Goal: Information Seeking & Learning: Find specific fact

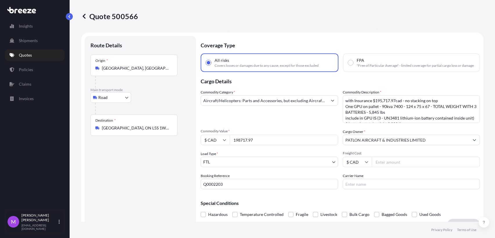
select select "Road"
select select "2"
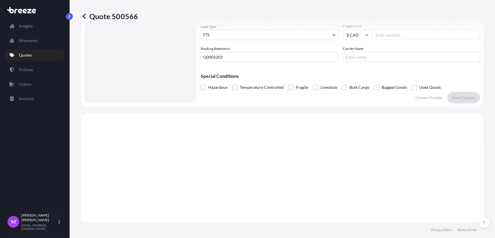
click at [33, 55] on link "Quotes" at bounding box center [35, 55] width 60 height 12
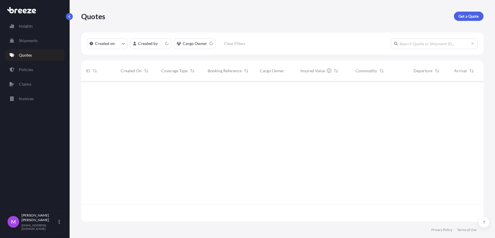
scroll to position [138, 397]
click at [416, 47] on input "text" at bounding box center [434, 43] width 87 height 10
paste input "492267"
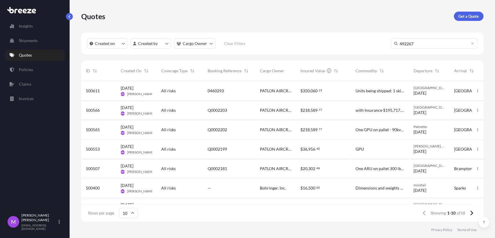
type input "492267"
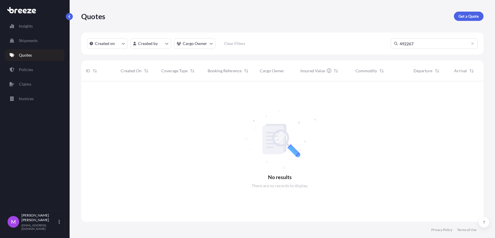
scroll to position [156, 397]
click at [38, 70] on link "Policies" at bounding box center [35, 70] width 60 height 12
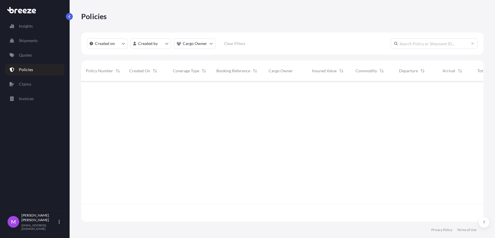
scroll to position [138, 397]
click at [422, 48] on input "text" at bounding box center [434, 43] width 87 height 10
paste input "492267"
type input "492267"
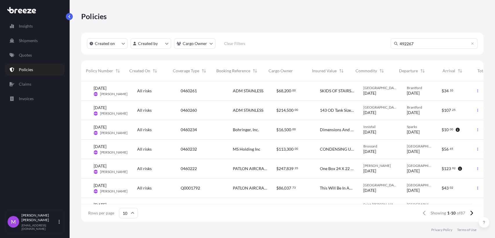
scroll to position [0, 0]
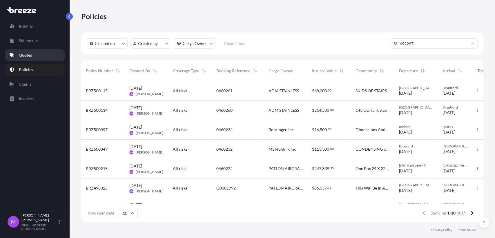
click at [36, 60] on link "Quotes" at bounding box center [35, 55] width 60 height 12
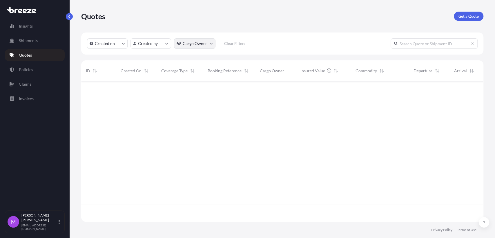
scroll to position [138, 397]
click at [408, 41] on input "text" at bounding box center [434, 43] width 87 height 10
paste input "492267"
type input "492267"
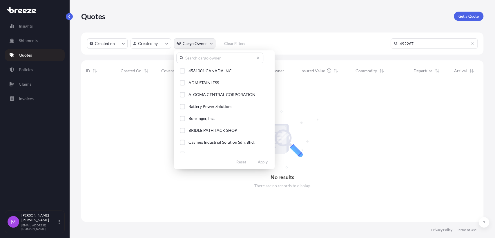
click at [208, 45] on html "Insights Shipments Quotes Policies Claims Invoices M [PERSON_NAME] [EMAIL_ADDRE…" at bounding box center [247, 119] width 495 height 238
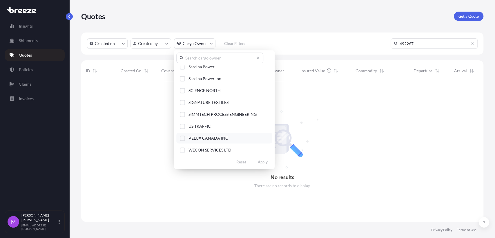
scroll to position [161, 0]
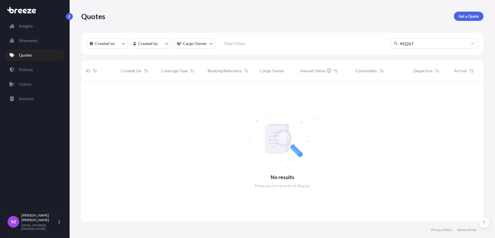
click at [418, 45] on html "Insights Shipments Quotes Policies Claims Invoices M [PERSON_NAME] [EMAIL_ADDRE…" at bounding box center [247, 119] width 495 height 238
drag, startPoint x: 422, startPoint y: 45, endPoint x: 360, endPoint y: 41, distance: 62.7
click at [360, 41] on div "Created on Created by Cargo Owner Clear Filters 492267" at bounding box center [282, 43] width 402 height 22
click at [210, 45] on html "Insights Shipments Quotes Policies Claims Invoices M [PERSON_NAME] [EMAIL_ADDRE…" at bounding box center [247, 119] width 495 height 238
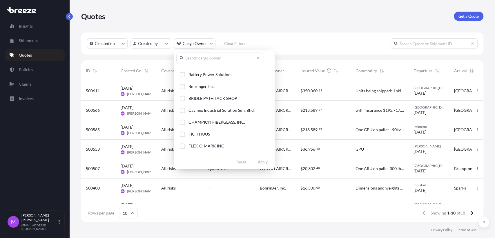
scroll to position [96, 0]
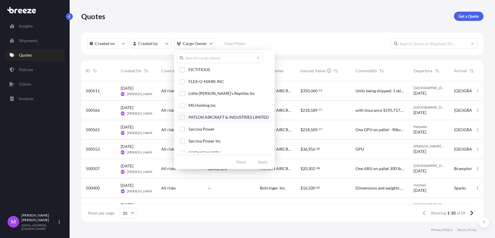
click at [181, 117] on div "Select Option" at bounding box center [182, 117] width 5 height 5
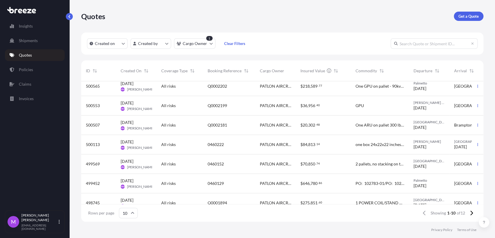
scroll to position [77, 0]
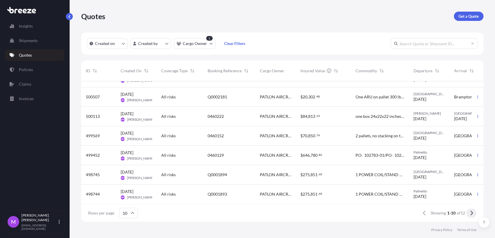
click at [468, 213] on button at bounding box center [471, 212] width 10 height 9
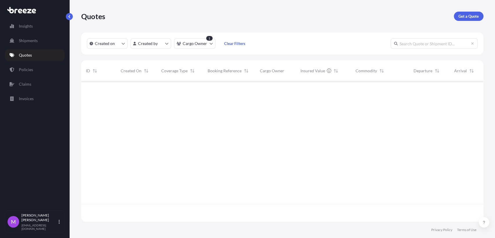
scroll to position [0, 0]
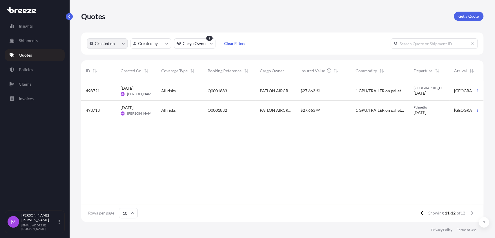
click at [126, 44] on button "Created on" at bounding box center [107, 43] width 41 height 10
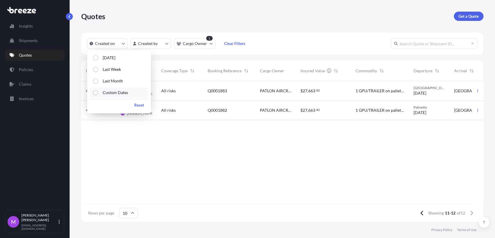
click at [113, 92] on p "Custom Dates" at bounding box center [115, 93] width 26 height 6
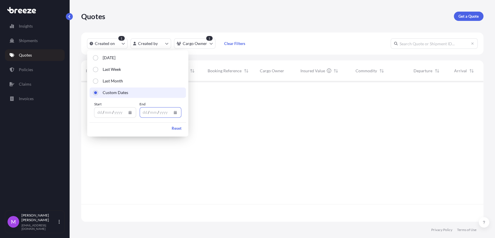
click at [174, 115] on button "Calendar" at bounding box center [175, 112] width 9 height 9
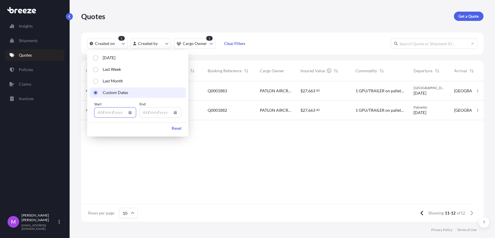
click at [131, 113] on icon "Calendar" at bounding box center [129, 111] width 3 height 3
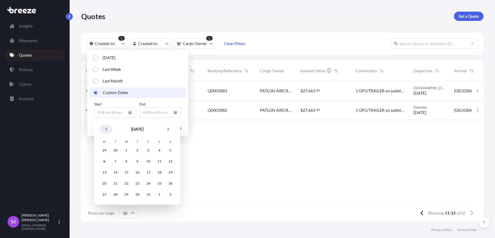
click at [111, 126] on button "Previous" at bounding box center [106, 128] width 13 height 9
click at [104, 128] on button "Previous" at bounding box center [106, 128] width 13 height 9
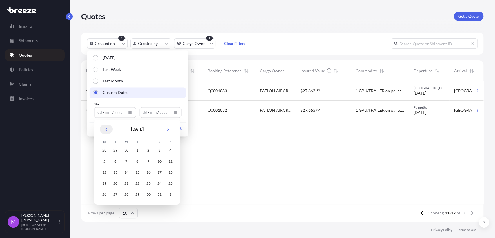
click at [104, 128] on button "Previous" at bounding box center [106, 128] width 13 height 9
click at [125, 151] on div "1" at bounding box center [126, 150] width 10 height 10
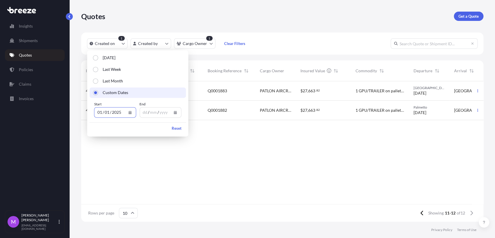
click at [180, 115] on div "dd / mm / yyyy" at bounding box center [160, 112] width 42 height 10
click at [177, 113] on button "Calendar" at bounding box center [175, 112] width 9 height 9
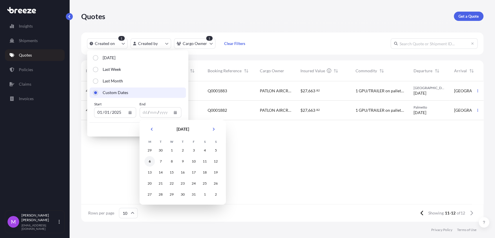
click at [147, 164] on div "6" at bounding box center [149, 161] width 10 height 10
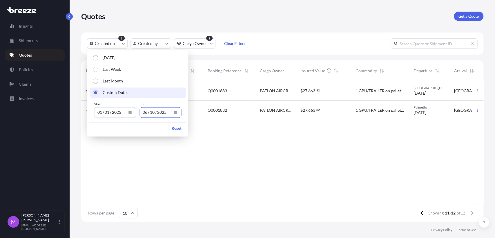
click at [314, 156] on div "498721 [DATE] MM [PERSON_NAME] All risks Q0001883 PATLON AIRCRAFT & INDUSTRIES …" at bounding box center [326, 142] width 490 height 123
click at [293, 180] on div "498721 [DATE] MM [PERSON_NAME] All risks Q0001883 PATLON AIRCRAFT & INDUSTRIES …" at bounding box center [326, 142] width 490 height 123
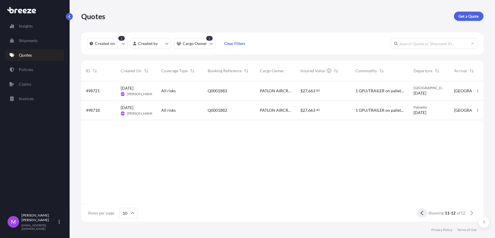
click at [423, 212] on button at bounding box center [422, 212] width 10 height 9
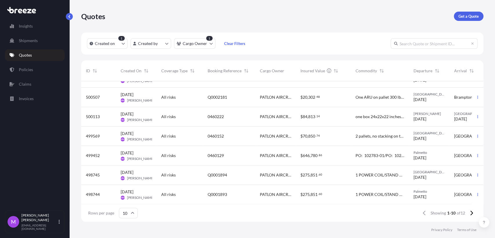
scroll to position [77, 0]
click at [472, 211] on icon at bounding box center [471, 212] width 3 height 5
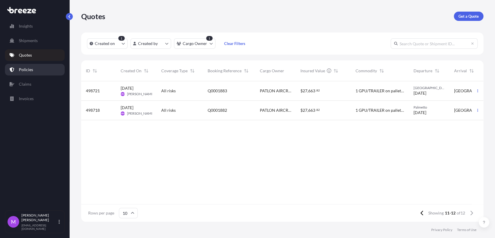
click at [39, 68] on link "Policies" at bounding box center [35, 70] width 60 height 12
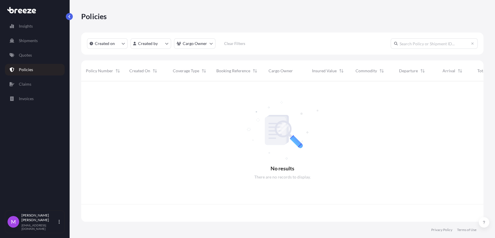
scroll to position [138, 397]
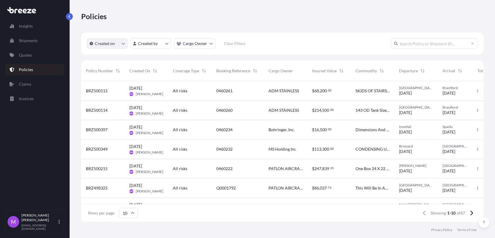
click at [122, 47] on button "Created on" at bounding box center [107, 43] width 41 height 10
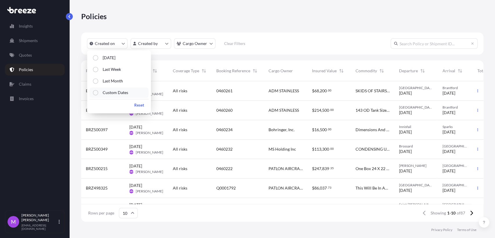
click at [111, 94] on p "Custom Dates" at bounding box center [115, 93] width 26 height 6
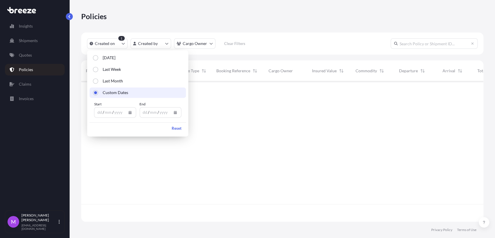
click at [127, 114] on button "Calendar" at bounding box center [129, 112] width 9 height 9
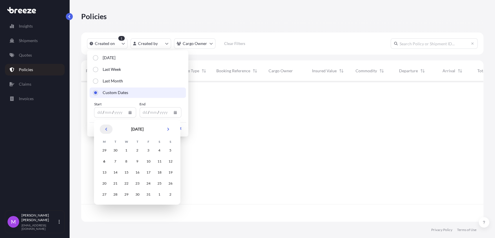
click at [109, 133] on button "Previous" at bounding box center [106, 128] width 13 height 9
click at [109, 131] on button "Previous" at bounding box center [106, 128] width 13 height 9
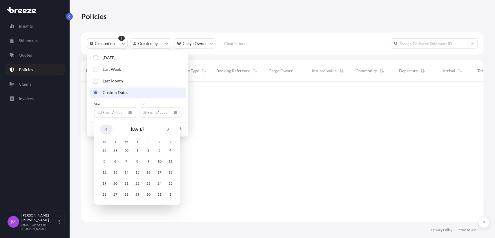
click at [109, 131] on button "Previous" at bounding box center [106, 128] width 13 height 9
click at [110, 133] on header "[DATE]" at bounding box center [137, 131] width 77 height 14
click at [110, 133] on button "Previous" at bounding box center [106, 128] width 13 height 9
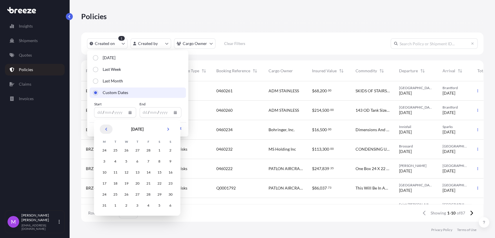
click at [110, 133] on button "Previous" at bounding box center [106, 128] width 13 height 9
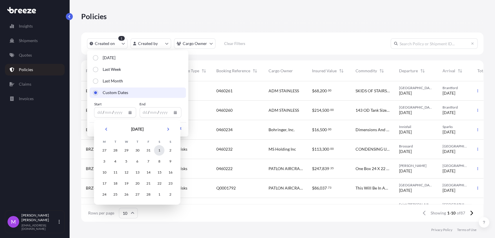
click at [159, 149] on div "1" at bounding box center [159, 150] width 10 height 10
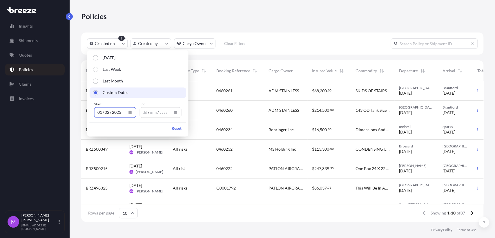
click at [173, 115] on button "Calendar" at bounding box center [175, 112] width 9 height 9
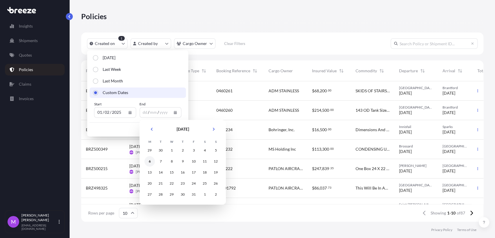
click at [150, 163] on div "6" at bounding box center [149, 161] width 10 height 10
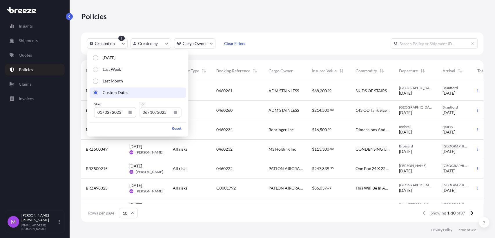
click at [329, 231] on footer "Privacy Policy Terms of Use" at bounding box center [282, 230] width 425 height 16
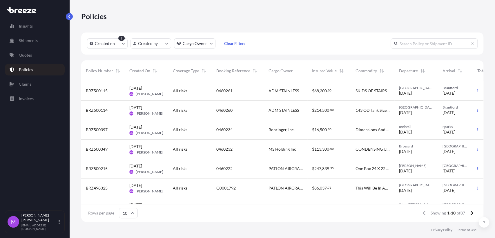
click at [278, 32] on div "Policies" at bounding box center [282, 16] width 402 height 32
click at [150, 71] on div "Created On" at bounding box center [146, 71] width 34 height 16
click at [469, 213] on button at bounding box center [471, 212] width 10 height 9
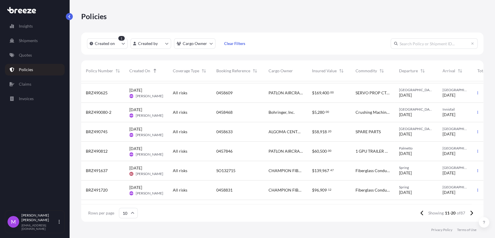
scroll to position [32, 0]
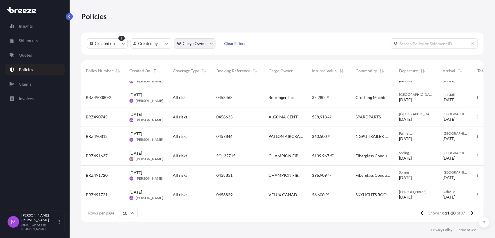
click at [210, 45] on html "Insights Shipments Quotes Policies Claims Invoices M [PERSON_NAME] [EMAIL_ADDRE…" at bounding box center [247, 119] width 495 height 238
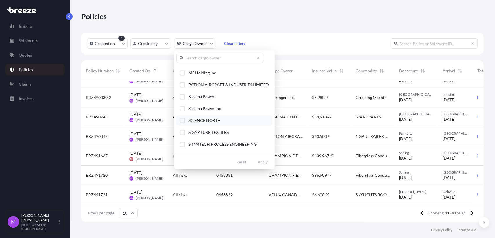
scroll to position [128, 0]
click at [182, 88] on button "PATLON AIRCRAFT & INDUSTRIES LIMITED" at bounding box center [224, 84] width 96 height 11
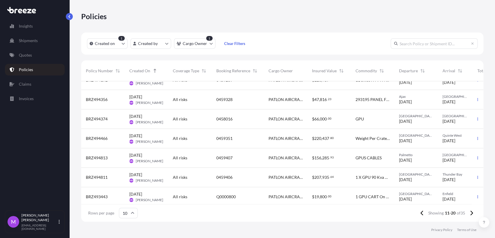
scroll to position [77, 0]
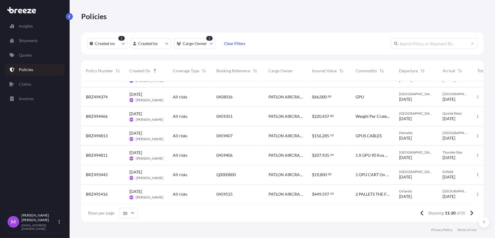
click at [327, 74] on div "Insured Value" at bounding box center [329, 71] width 34 height 16
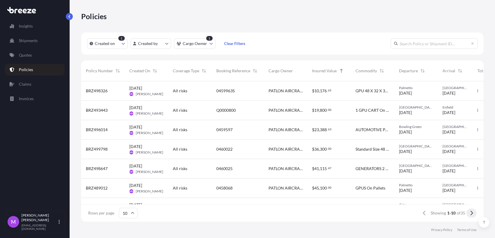
click at [471, 214] on icon at bounding box center [471, 212] width 3 height 5
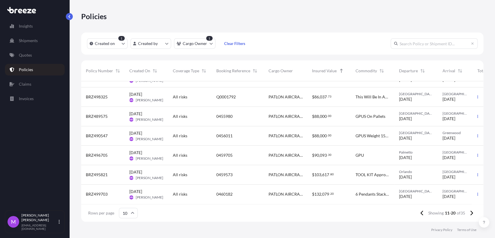
scroll to position [77, 0]
click at [472, 211] on icon at bounding box center [471, 212] width 3 height 5
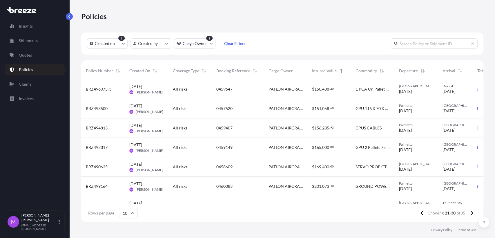
scroll to position [0, 0]
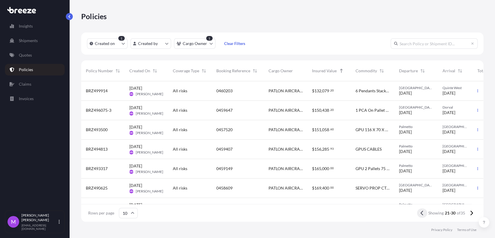
click at [424, 213] on button at bounding box center [422, 212] width 10 height 9
click at [422, 214] on icon at bounding box center [421, 213] width 3 height 5
click at [37, 70] on link "Policies" at bounding box center [35, 70] width 60 height 12
click at [31, 99] on p "Invoices" at bounding box center [26, 99] width 15 height 6
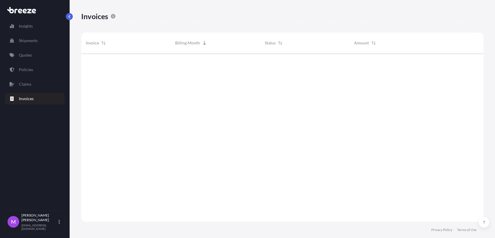
scroll to position [184, 397]
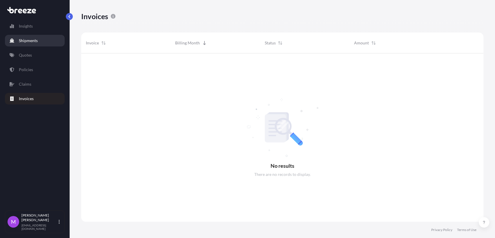
click at [41, 42] on link "Shipments" at bounding box center [35, 41] width 60 height 12
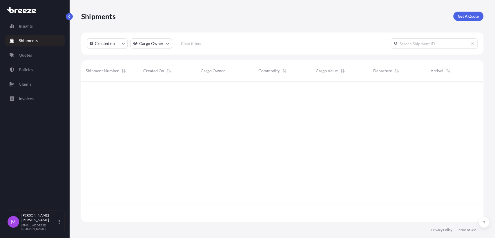
scroll to position [156, 397]
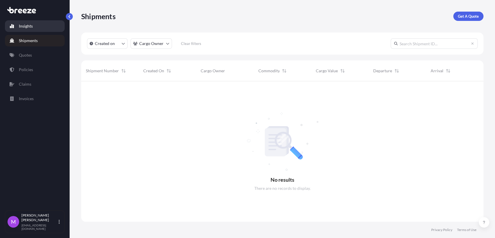
click at [39, 30] on link "Insights" at bounding box center [35, 26] width 60 height 12
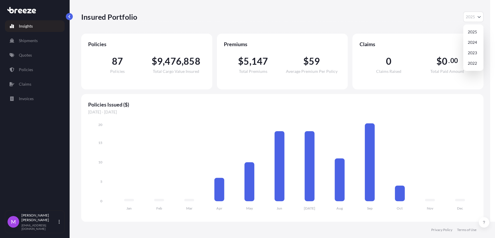
click at [477, 18] on icon "Year Selector" at bounding box center [478, 16] width 3 height 3
click at [476, 42] on div "2024" at bounding box center [473, 42] width 16 height 10
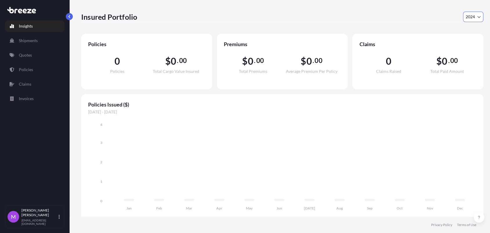
click at [476, 24] on div "Insured Portfolio 2024 2025 2024 2023 2022" at bounding box center [282, 17] width 402 height 34
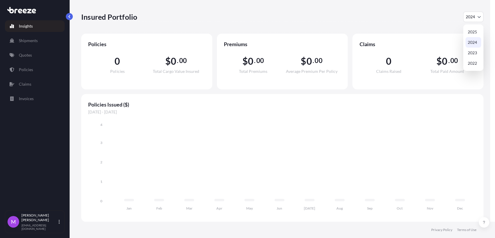
click at [475, 19] on button "2024" at bounding box center [473, 17] width 20 height 10
click at [475, 37] on div "2025" at bounding box center [473, 32] width 16 height 10
select select "2025"
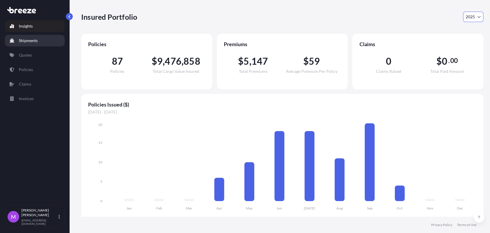
click at [46, 45] on link "Shipments" at bounding box center [35, 41] width 60 height 12
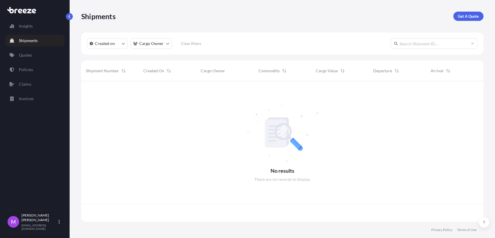
scroll to position [138, 397]
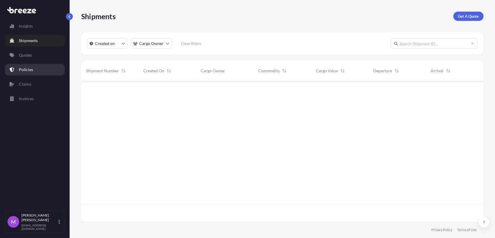
click at [42, 68] on link "Policies" at bounding box center [35, 70] width 60 height 12
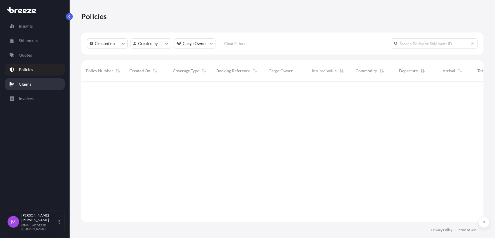
scroll to position [138, 397]
click at [41, 59] on link "Quotes" at bounding box center [35, 55] width 60 height 12
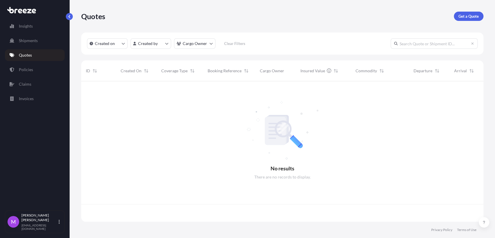
scroll to position [138, 397]
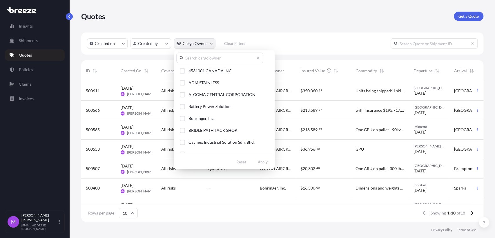
click at [210, 42] on html "Insights Shipments Quotes Policies Claims Invoices M [PERSON_NAME] [EMAIL_ADDRE…" at bounding box center [247, 119] width 495 height 238
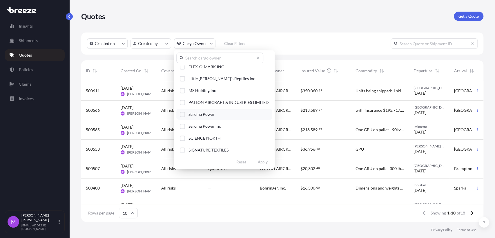
scroll to position [96, 0]
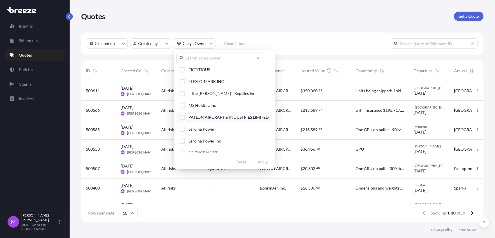
click at [183, 117] on div "Select Option" at bounding box center [182, 117] width 5 height 5
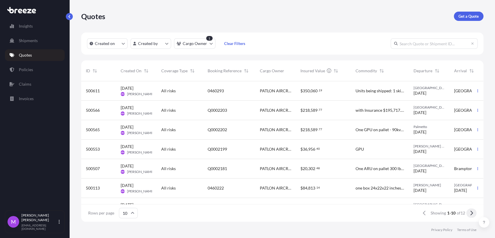
click at [468, 214] on button at bounding box center [471, 212] width 10 height 9
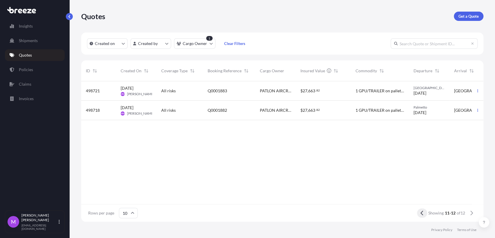
click at [420, 213] on icon at bounding box center [421, 212] width 3 height 5
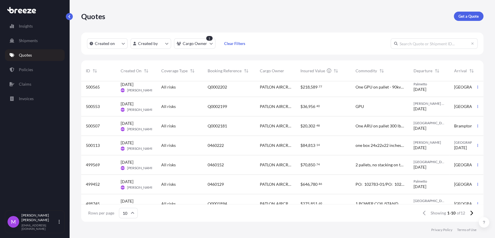
scroll to position [77, 0]
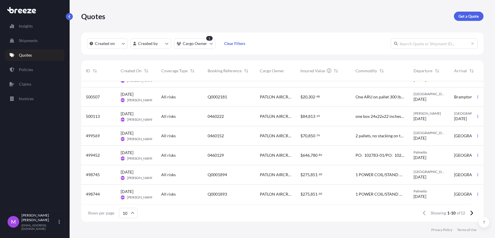
drag, startPoint x: 386, startPoint y: 195, endPoint x: 400, endPoint y: 198, distance: 14.2
click at [400, 198] on div "1 POWER COIL/STAND ON PALLET - 2000LBS AT 78 X 68 X 78 HAZMAT ONE GPU ON PALLET…" at bounding box center [380, 193] width 58 height 19
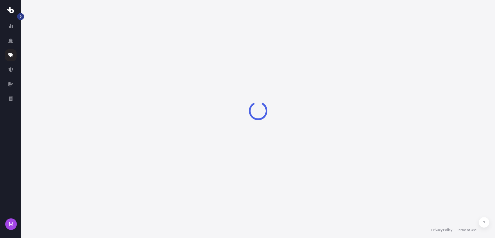
select select "Road"
select select "1"
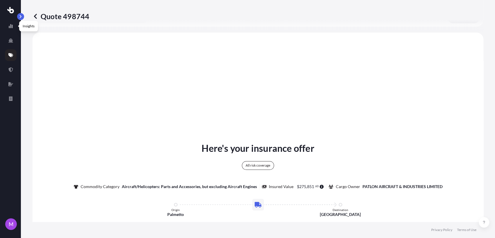
scroll to position [210, 0]
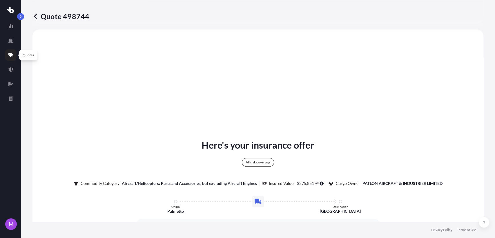
click at [9, 58] on link at bounding box center [11, 55] width 12 height 12
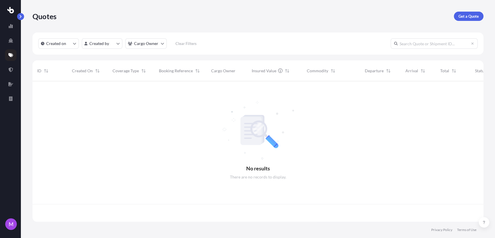
scroll to position [138, 446]
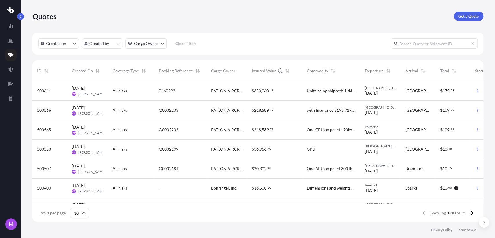
click at [433, 47] on input "text" at bounding box center [434, 43] width 87 height 10
click at [421, 43] on input "text" at bounding box center [434, 43] width 87 height 10
click at [431, 47] on input "text" at bounding box center [434, 43] width 87 height 10
paste input "492267"
type input "492267"
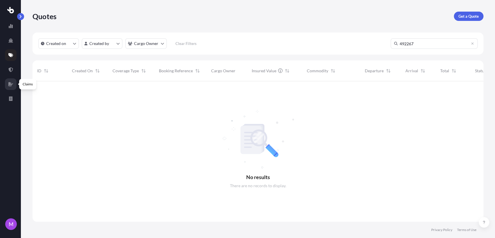
scroll to position [156, 446]
click at [10, 72] on link at bounding box center [11, 70] width 12 height 12
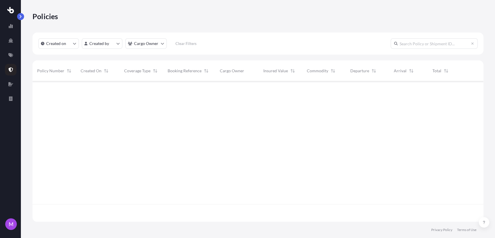
scroll to position [138, 446]
drag, startPoint x: 396, startPoint y: 47, endPoint x: 404, endPoint y: 47, distance: 7.9
click at [397, 48] on input "text" at bounding box center [434, 43] width 87 height 10
click at [411, 45] on input "text" at bounding box center [434, 43] width 87 height 10
paste input "492267"
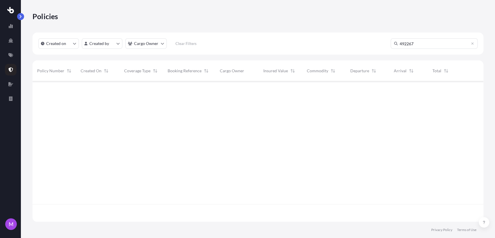
type input "492267"
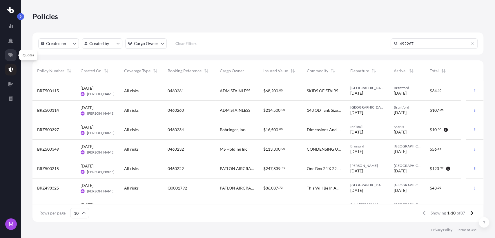
click at [11, 60] on link at bounding box center [11, 55] width 12 height 12
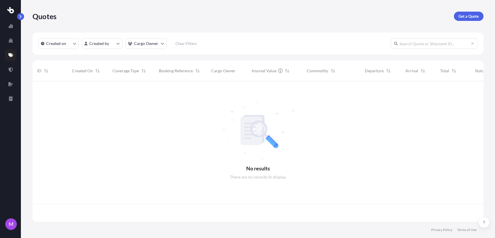
scroll to position [138, 446]
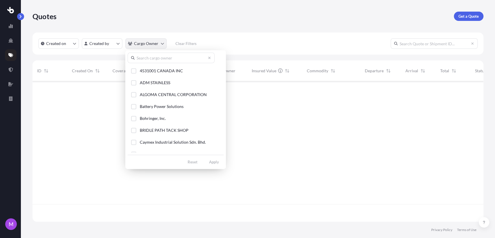
click at [155, 48] on html "M Quotes Get a Quote Created on Created by Cargo Owner Clear Filters ID Created…" at bounding box center [247, 119] width 495 height 238
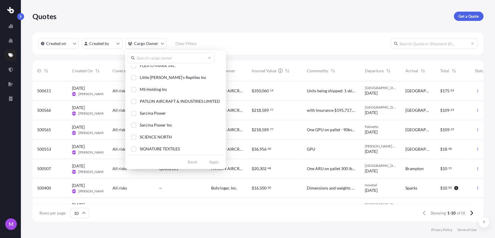
scroll to position [96, 0]
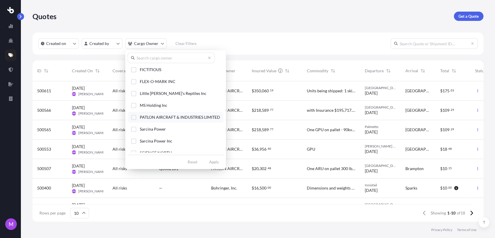
click at [134, 115] on div "Select Option" at bounding box center [133, 117] width 5 height 5
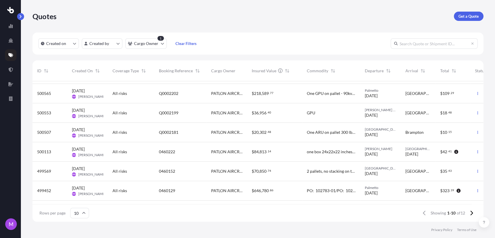
scroll to position [0, 0]
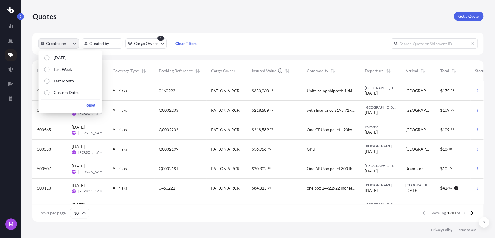
click at [74, 44] on icon "createdOn Filter options" at bounding box center [74, 44] width 3 height 2
click at [65, 94] on p "Custom Dates" at bounding box center [67, 93] width 26 height 6
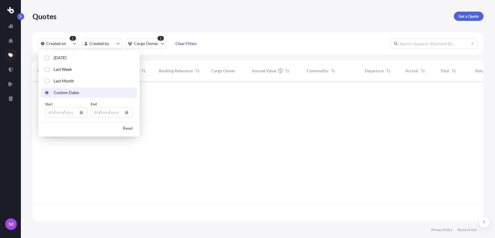
click at [82, 113] on icon "Calendar" at bounding box center [81, 111] width 3 height 3
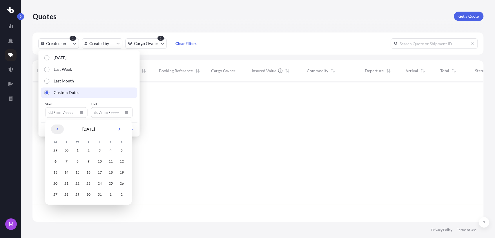
click at [58, 130] on button "Previous" at bounding box center [57, 128] width 13 height 9
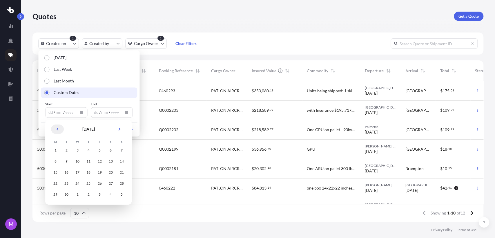
click at [58, 130] on icon "Previous" at bounding box center [57, 128] width 3 height 3
click at [58, 130] on icon "Previous" at bounding box center [58, 129] width 2 height 3
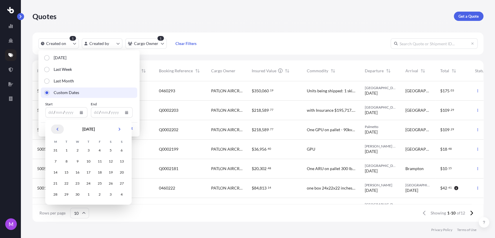
click at [58, 128] on button "Previous" at bounding box center [57, 128] width 13 height 9
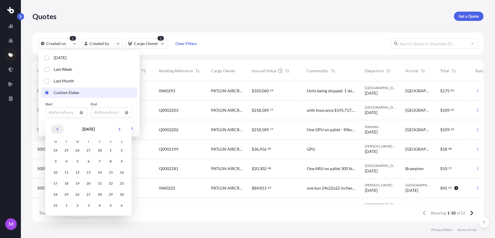
click at [58, 130] on icon "Previous" at bounding box center [57, 128] width 3 height 3
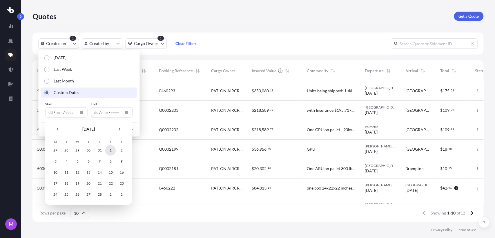
click at [110, 149] on div "1" at bounding box center [110, 150] width 10 height 10
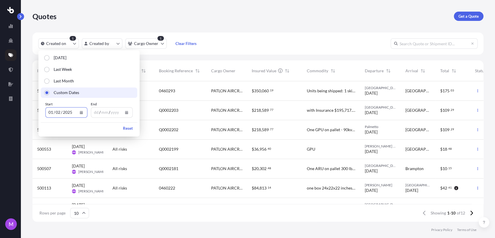
click at [126, 114] on icon "Calendar" at bounding box center [126, 111] width 3 height 3
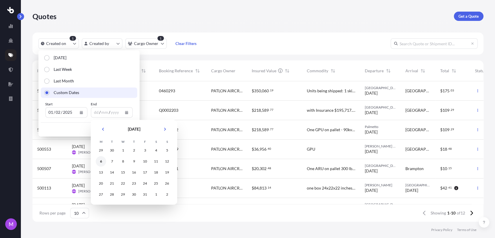
click at [101, 162] on div "6" at bounding box center [101, 161] width 10 height 10
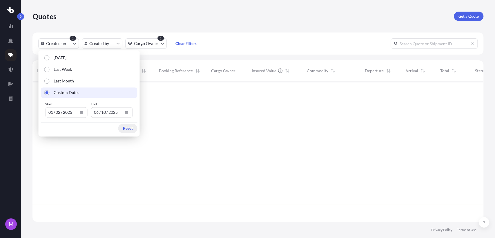
click at [127, 126] on p "Reset" at bounding box center [128, 128] width 10 height 6
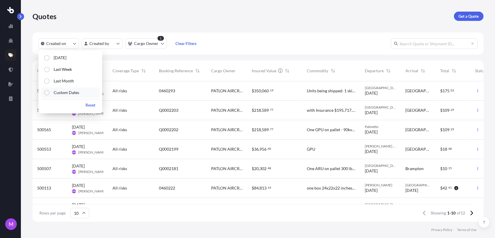
click at [66, 96] on button "Custom Dates" at bounding box center [70, 92] width 59 height 10
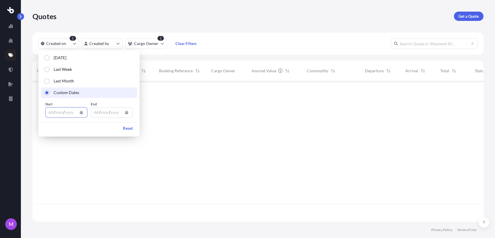
click at [83, 113] on icon "Calendar" at bounding box center [80, 111] width 3 height 3
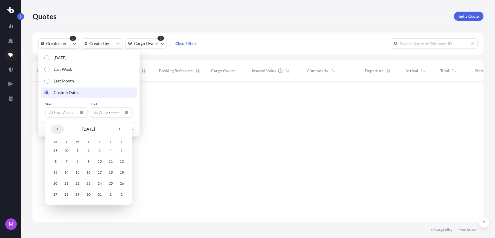
click at [56, 130] on icon "Previous" at bounding box center [57, 128] width 3 height 3
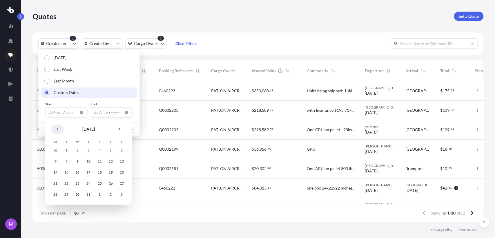
click at [57, 131] on button "Previous" at bounding box center [57, 128] width 13 height 9
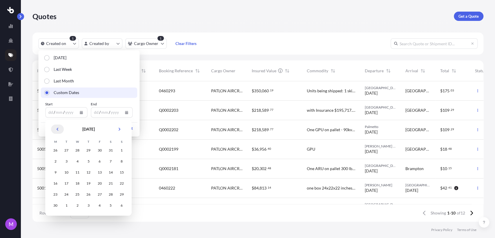
click at [57, 132] on button "Previous" at bounding box center [57, 128] width 13 height 9
click at [58, 131] on button "Previous" at bounding box center [57, 128] width 13 height 9
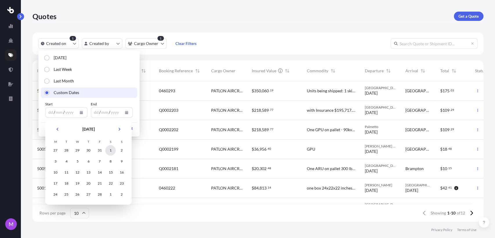
click at [112, 149] on div "1" at bounding box center [110, 150] width 10 height 10
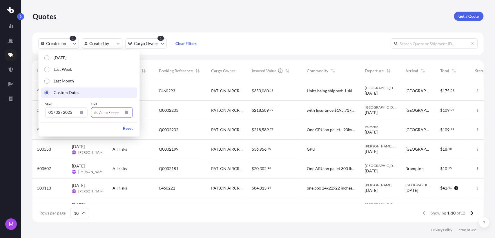
click at [122, 115] on button "Calendar" at bounding box center [126, 112] width 9 height 9
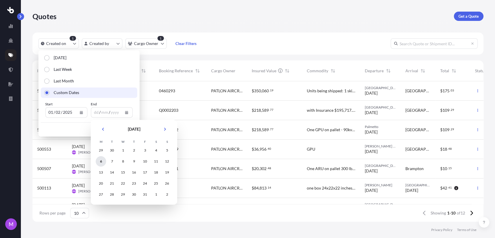
click at [100, 162] on div "6" at bounding box center [101, 161] width 10 height 10
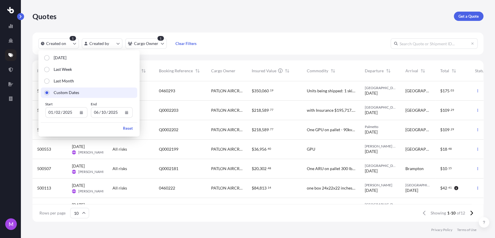
click at [309, 219] on div "Rows per page 10 Showing 1-10 of 12" at bounding box center [257, 212] width 451 height 17
click at [470, 212] on icon at bounding box center [471, 212] width 3 height 5
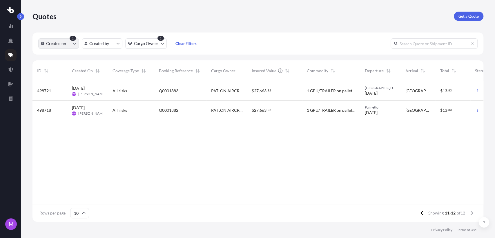
click at [75, 41] on button "Created on" at bounding box center [58, 43] width 41 height 10
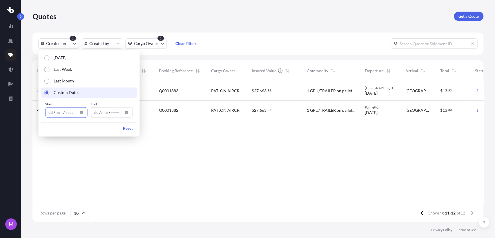
click at [79, 113] on icon "Calendar" at bounding box center [80, 111] width 3 height 3
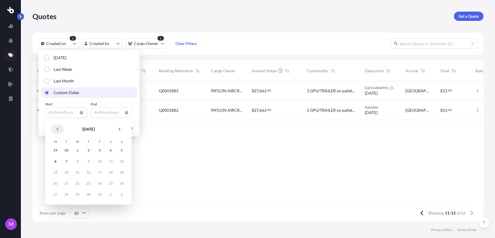
click at [55, 130] on button "Previous" at bounding box center [57, 128] width 13 height 9
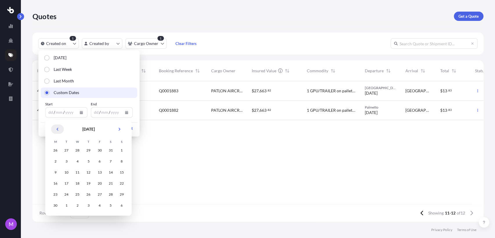
click at [58, 127] on button "Previous" at bounding box center [57, 128] width 13 height 9
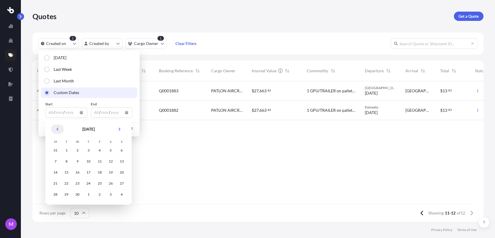
click at [58, 127] on button "Previous" at bounding box center [57, 128] width 13 height 9
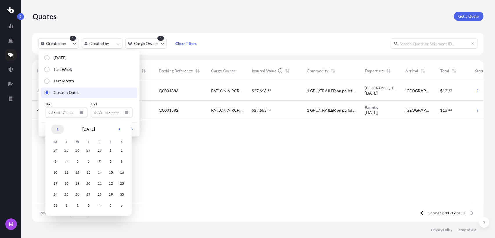
click at [60, 130] on button "Previous" at bounding box center [57, 128] width 13 height 9
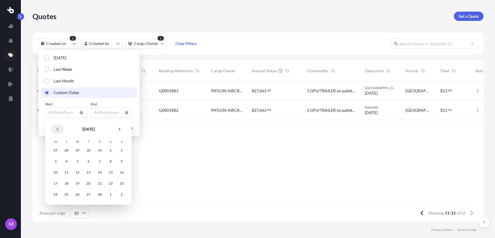
click at [59, 129] on button "Previous" at bounding box center [57, 128] width 13 height 9
click at [79, 153] on div "1" at bounding box center [77, 150] width 10 height 10
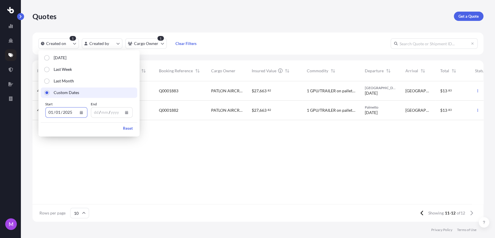
click at [248, 140] on div "498721 [DATE] MM [PERSON_NAME] All risks Q0001883 PATLON AIRCRAFT & INDUSTRIES …" at bounding box center [277, 142] width 490 height 123
click at [427, 41] on input "text" at bounding box center [434, 43] width 87 height 10
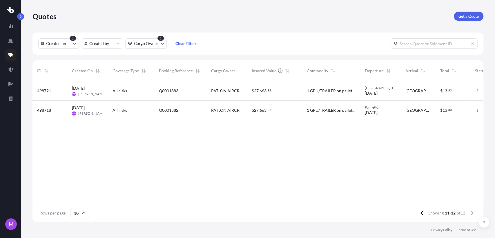
paste input "Q0000513"
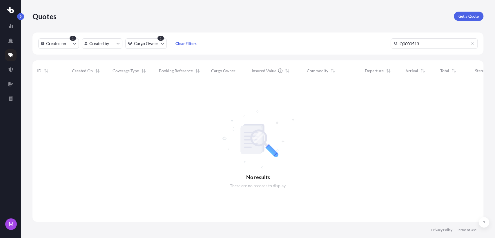
scroll to position [156, 446]
click at [75, 45] on button "Created on" at bounding box center [58, 43] width 41 height 10
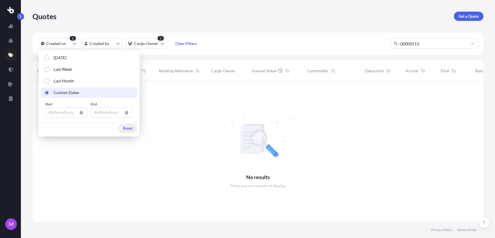
click at [129, 130] on p "Reset" at bounding box center [128, 128] width 10 height 6
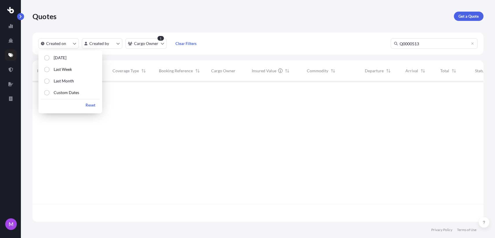
scroll to position [5, 5]
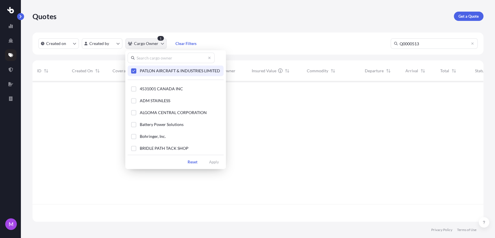
click at [151, 45] on html "M Quotes Get a Quote Created on Created by Cargo Owner 1 Clear Filters Q0000513…" at bounding box center [247, 119] width 495 height 238
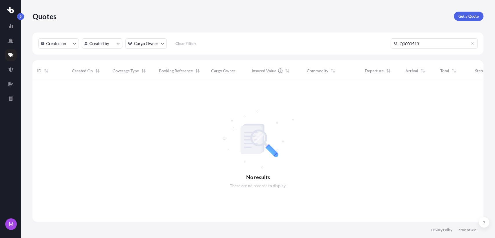
scroll to position [156, 446]
drag, startPoint x: 410, startPoint y: 46, endPoint x: 431, endPoint y: 46, distance: 21.5
click at [409, 46] on input "Q0000513" at bounding box center [434, 43] width 87 height 10
click at [415, 43] on input "Q00000513" at bounding box center [434, 43] width 87 height 10
click at [417, 49] on div "Created on Created by Cargo Owner Clear Filters Q000.513" at bounding box center [257, 43] width 451 height 22
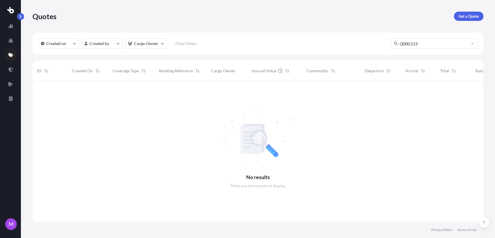
drag, startPoint x: 420, startPoint y: 44, endPoint x: 349, endPoint y: 38, distance: 71.0
click at [349, 38] on div "Created on Created by Cargo Owner Clear Filters Q000.513" at bounding box center [257, 43] width 451 height 22
type input "0459034"
click at [10, 66] on link at bounding box center [11, 70] width 12 height 12
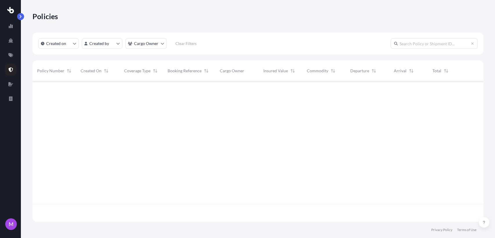
scroll to position [138, 446]
click at [435, 42] on input "text" at bounding box center [434, 43] width 87 height 10
type input "0459034"
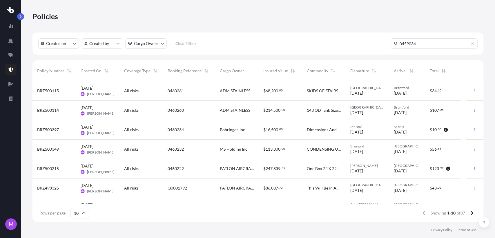
scroll to position [156, 446]
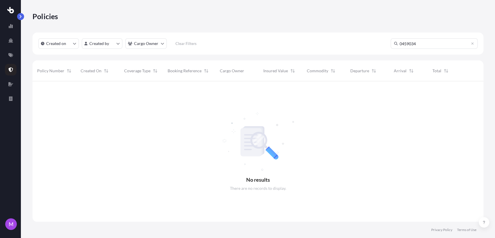
drag, startPoint x: 429, startPoint y: 46, endPoint x: 381, endPoint y: 46, distance: 48.1
click at [357, 45] on div "Created on Created by Cargo Owner Clear Filters 0459034" at bounding box center [257, 43] width 451 height 22
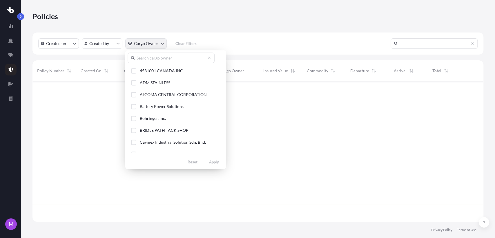
click at [154, 47] on html "M Policies Created on Created by Cargo Owner Clear Filters Policy Number Create…" at bounding box center [247, 119] width 495 height 238
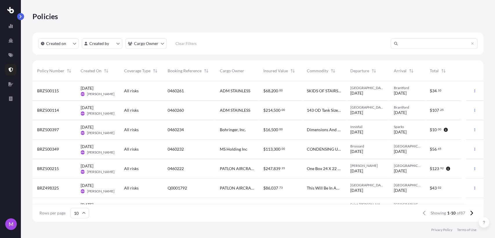
click at [311, 54] on html "M Policies Created on Created by Cargo Owner Clear Filters Policy Number Create…" at bounding box center [247, 119] width 495 height 238
click at [281, 70] on span "Insured Value" at bounding box center [275, 71] width 25 height 6
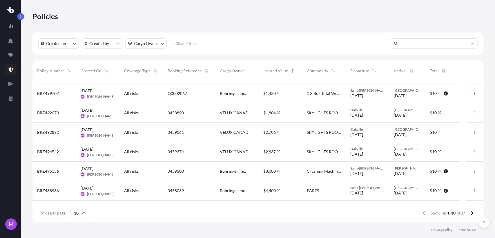
scroll to position [72, 0]
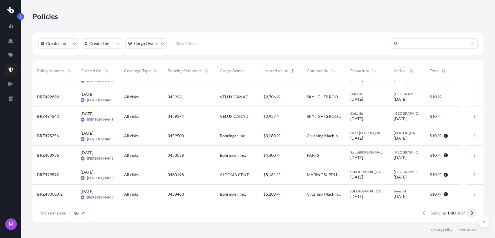
click at [469, 213] on button at bounding box center [471, 212] width 10 height 9
click at [467, 215] on button at bounding box center [471, 212] width 10 height 9
click at [470, 215] on icon at bounding box center [471, 212] width 3 height 5
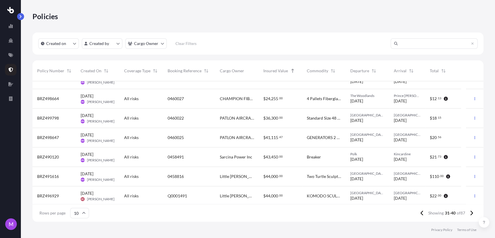
scroll to position [39, 0]
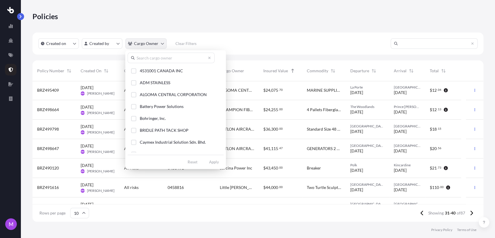
click at [162, 46] on html "M Policies Created on Created by Cargo Owner Clear Filters Policy Number Create…" at bounding box center [247, 119] width 495 height 238
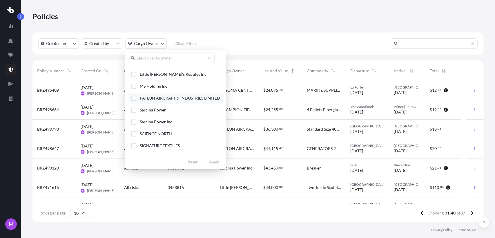
scroll to position [96, 0]
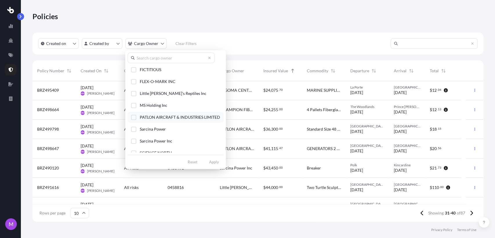
click at [134, 116] on div "Select Option" at bounding box center [133, 117] width 5 height 5
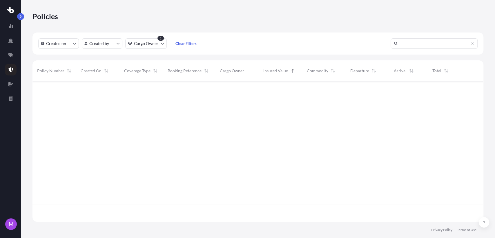
scroll to position [0, 0]
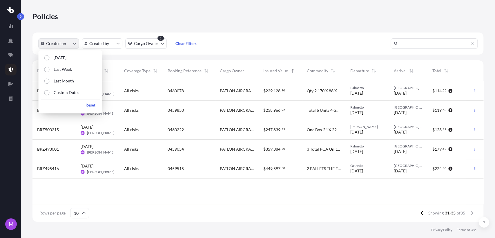
click at [73, 45] on button "Created on" at bounding box center [58, 43] width 41 height 10
click at [67, 94] on p "Custom Dates" at bounding box center [67, 93] width 26 height 6
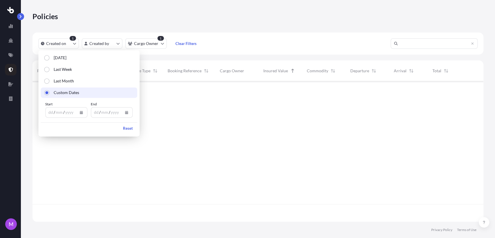
click at [81, 110] on icon "Calendar" at bounding box center [81, 111] width 3 height 3
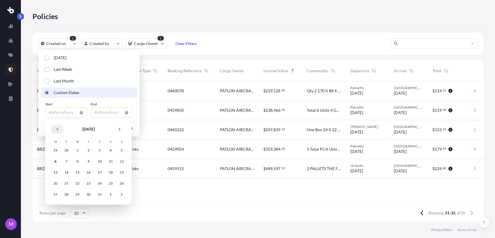
click at [58, 130] on icon "Previous" at bounding box center [57, 128] width 3 height 3
click at [58, 129] on icon "Previous" at bounding box center [57, 128] width 3 height 3
click at [58, 130] on icon "Previous" at bounding box center [57, 128] width 3 height 3
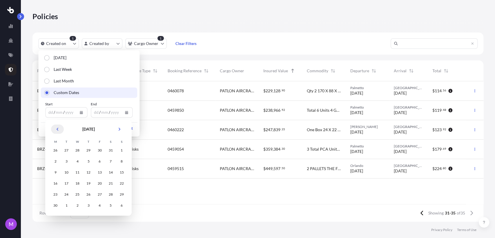
click at [58, 130] on icon "Previous" at bounding box center [57, 128] width 3 height 3
click at [58, 131] on button "Previous" at bounding box center [57, 128] width 13 height 9
click at [59, 131] on button "Previous" at bounding box center [57, 128] width 13 height 9
click at [111, 154] on div "1" at bounding box center [110, 150] width 10 height 10
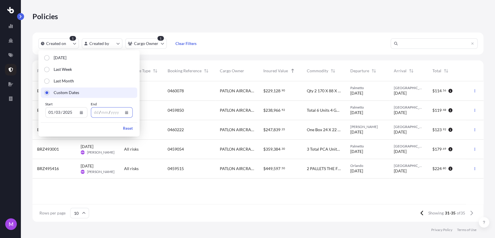
click at [128, 112] on icon "Calendar" at bounding box center [126, 111] width 3 height 3
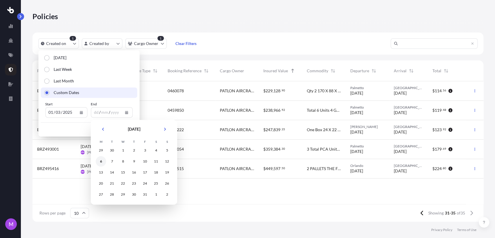
click at [100, 159] on div "6" at bounding box center [101, 161] width 10 height 10
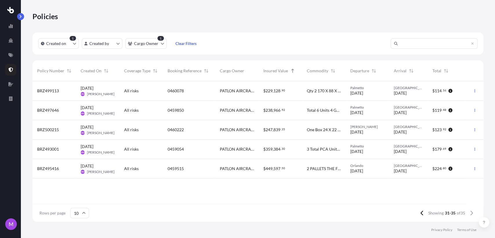
click at [456, 40] on input "text" at bounding box center [434, 43] width 87 height 10
click at [422, 215] on button at bounding box center [422, 212] width 10 height 9
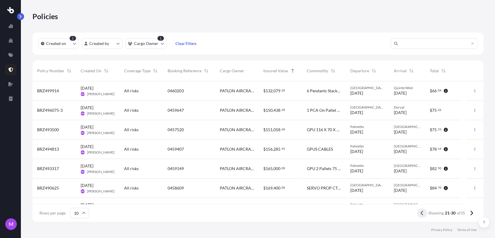
click at [419, 212] on button at bounding box center [422, 212] width 10 height 9
click at [420, 214] on icon at bounding box center [421, 212] width 3 height 5
click at [91, 72] on span "Created On" at bounding box center [91, 71] width 21 height 6
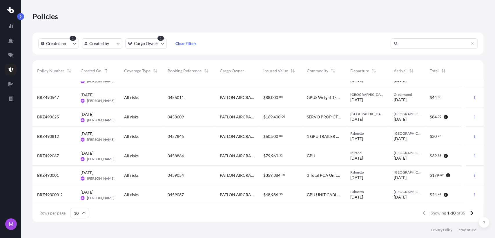
scroll to position [72, 0]
click at [111, 156] on span "[PERSON_NAME]" at bounding box center [101, 158] width 28 height 5
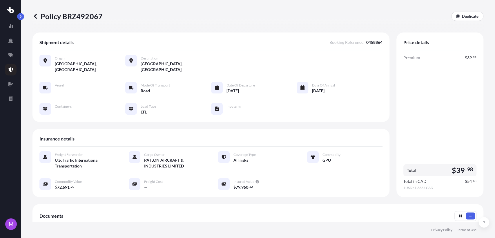
click at [90, 17] on p "Policy BRZ492067" at bounding box center [67, 16] width 70 height 9
copy p "BRZ492067"
click at [367, 43] on span "0458864" at bounding box center [374, 42] width 16 height 6
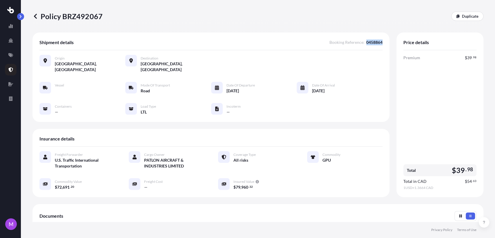
copy span "0458864"
